Goal: Complete application form

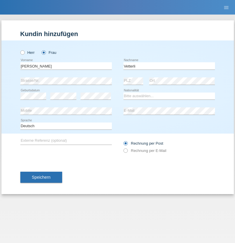
type input "Vetterli"
select select "CH"
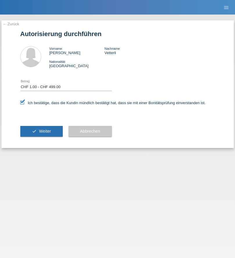
select select "1"
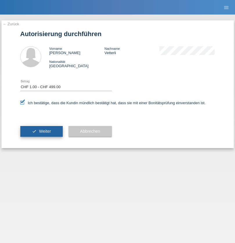
click at [41, 131] on span "Weiter" at bounding box center [45, 131] width 12 height 5
